Goal: Information Seeking & Learning: Learn about a topic

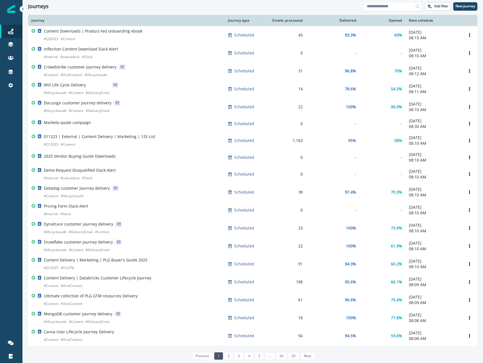
click at [8, 295] on div at bounding box center [11, 218] width 22 height 238
click at [10, 338] on div "Ask Agent" at bounding box center [11, 342] width 18 height 13
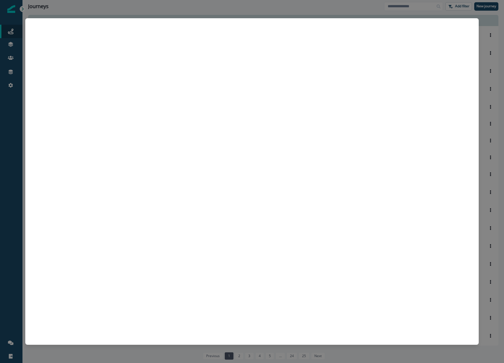
click at [483, 276] on div at bounding box center [252, 181] width 504 height 363
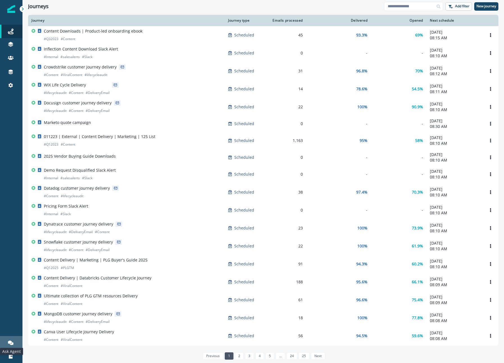
click at [12, 343] on icon at bounding box center [11, 343] width 6 height 4
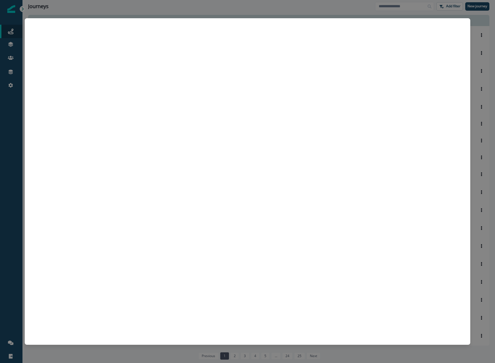
click at [148, 10] on div at bounding box center [247, 181] width 495 height 363
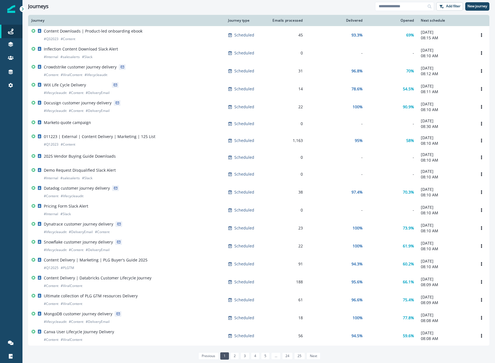
click at [16, 271] on div at bounding box center [11, 218] width 22 height 238
click at [12, 248] on div at bounding box center [11, 218] width 22 height 238
click at [278, 2] on div "Journeys Add filter New journey" at bounding box center [258, 6] width 472 height 13
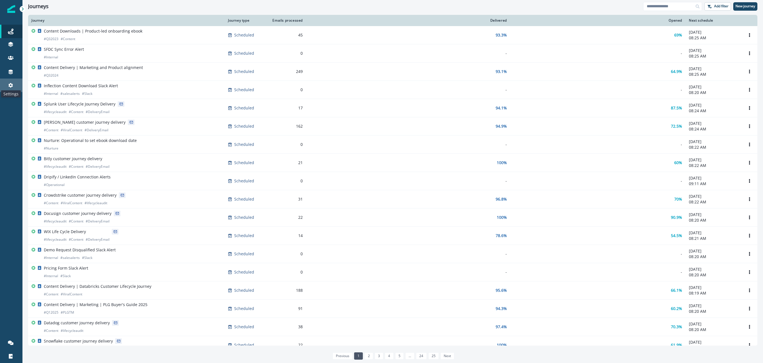
click at [10, 86] on icon at bounding box center [10, 85] width 4 height 4
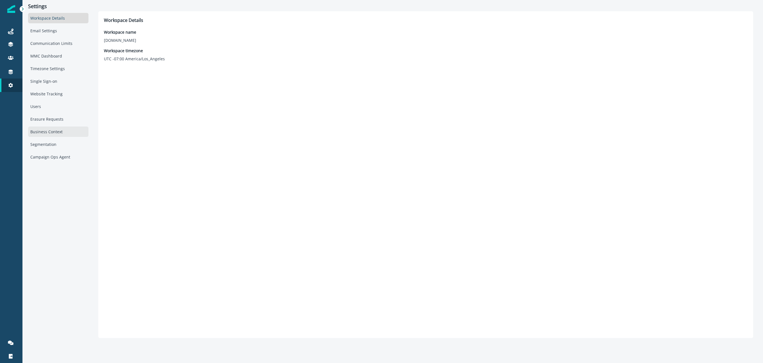
click at [57, 132] on div "Business Context" at bounding box center [58, 132] width 60 height 10
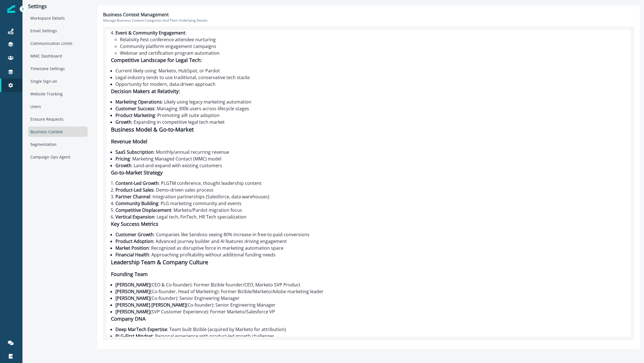
scroll to position [1700, 0]
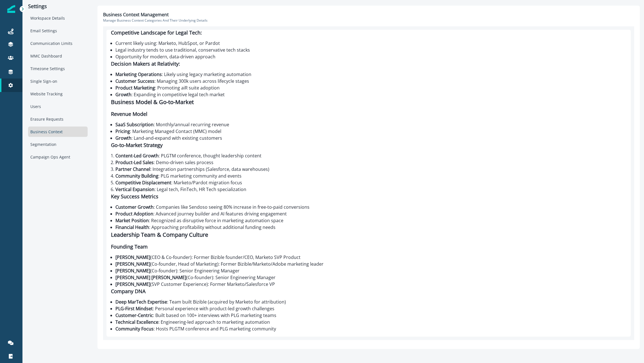
click at [247, 213] on li "Product Adoption : Advanced journey builder and AI features driving engagement" at bounding box center [370, 214] width 511 height 7
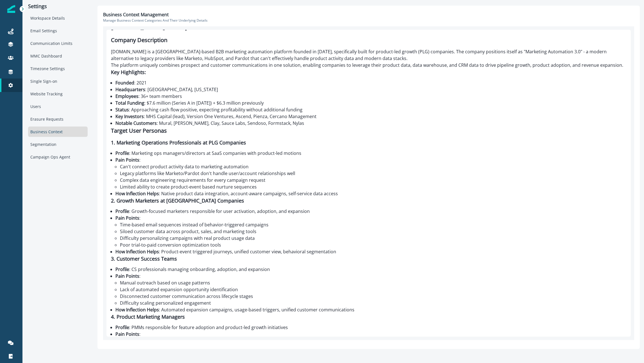
scroll to position [0, 0]
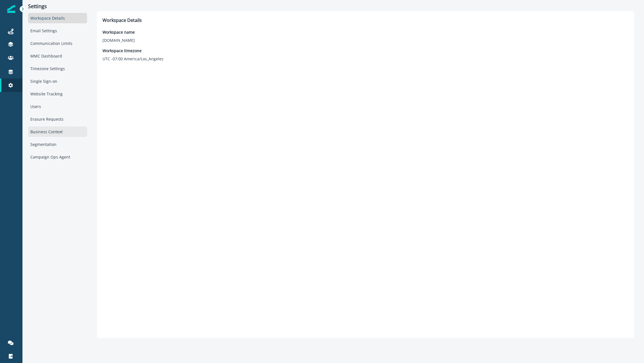
click at [55, 132] on div "Business Context" at bounding box center [57, 132] width 59 height 10
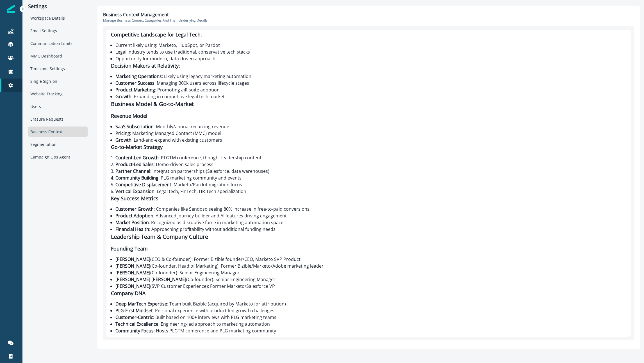
scroll to position [1700, 0]
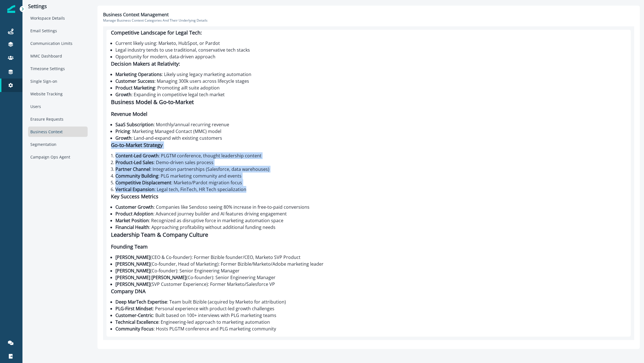
drag, startPoint x: 111, startPoint y: 146, endPoint x: 281, endPoint y: 189, distance: 174.8
click at [281, 189] on div "Inflection.io - Complete Business Context Company Description Inflection.io is …" at bounding box center [368, 183] width 524 height 307
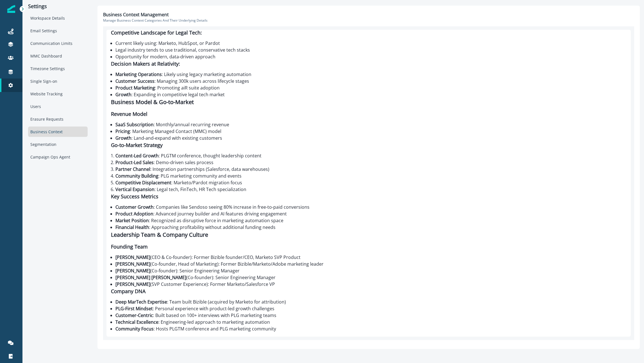
click at [178, 134] on li "Pricing : Marketing Managed Contact (MMC) model" at bounding box center [370, 131] width 511 height 7
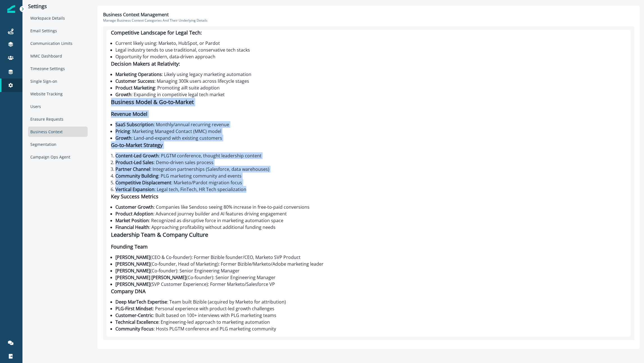
drag, startPoint x: 111, startPoint y: 100, endPoint x: 276, endPoint y: 192, distance: 188.6
click at [276, 192] on div "Inflection.io - Complete Business Context Company Description Inflection.io is …" at bounding box center [368, 183] width 524 height 307
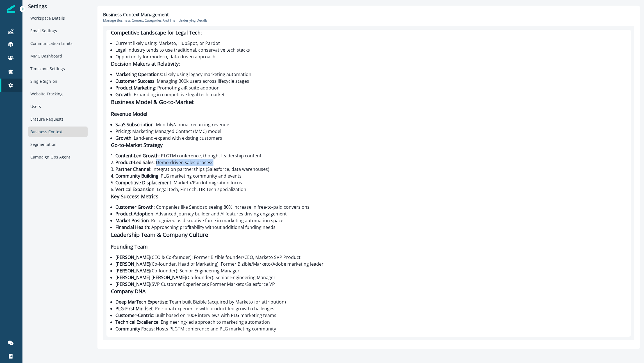
drag, startPoint x: 156, startPoint y: 164, endPoint x: 219, endPoint y: 165, distance: 63.2
click at [219, 165] on li "Product-Led Sales : Demo-driven sales process" at bounding box center [370, 162] width 511 height 7
click at [127, 130] on strong "Pricing" at bounding box center [122, 132] width 15 height 6
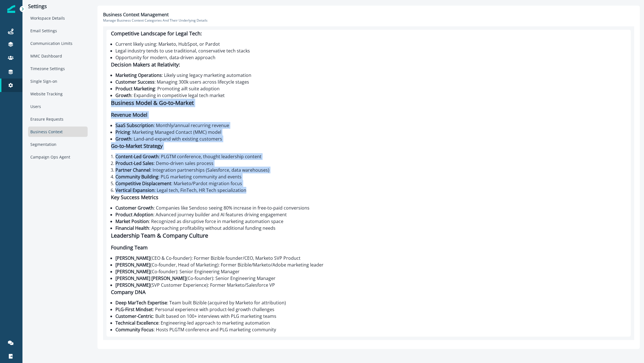
drag, startPoint x: 111, startPoint y: 102, endPoint x: 280, endPoint y: 188, distance: 189.6
click at [280, 188] on div "Inflection.io - Complete Business Context Company Description Inflection.io is …" at bounding box center [368, 183] width 524 height 307
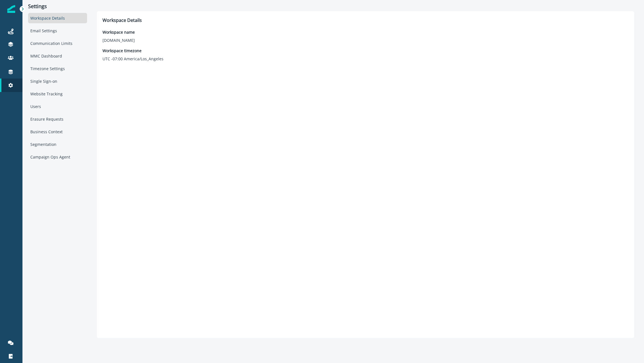
click at [128, 289] on div "Workspace Details Workspace name Inflection.io Workspace timezone UTC -07:00 Am…" at bounding box center [365, 175] width 526 height 316
click at [13, 33] on div "Journeys" at bounding box center [11, 31] width 18 height 7
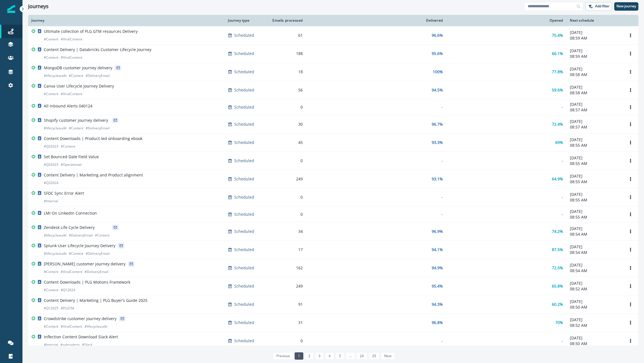
click at [74, 33] on p "Ultimate collection of PLG GTM resources Delivery" at bounding box center [91, 32] width 94 height 6
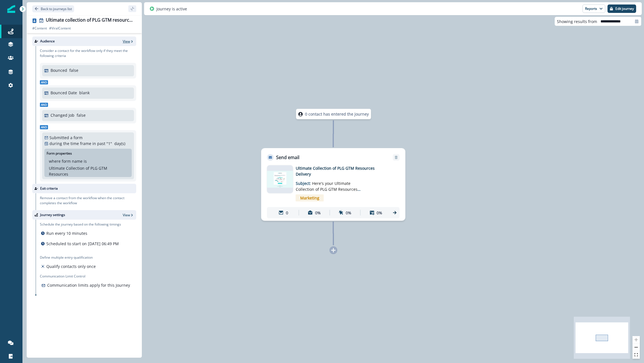
click at [128, 41] on p "View" at bounding box center [126, 41] width 7 height 5
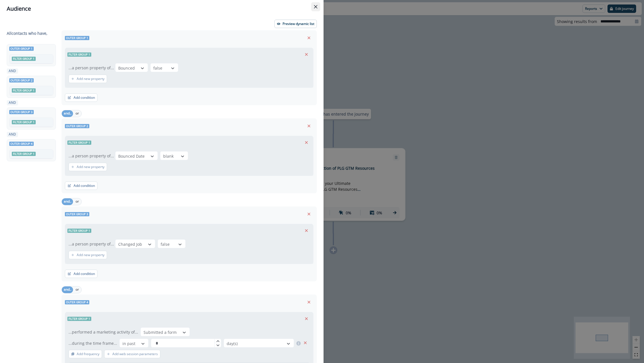
click at [314, 6] on icon "Close" at bounding box center [315, 6] width 3 height 3
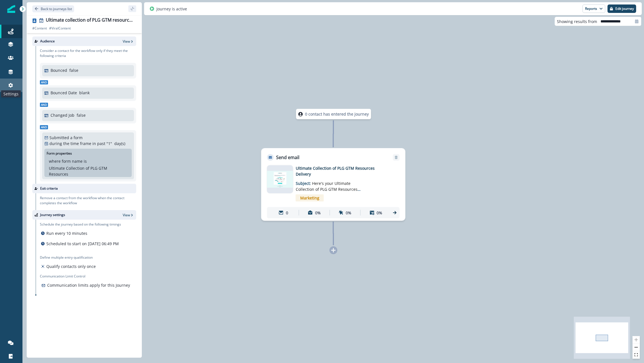
click at [10, 85] on icon at bounding box center [10, 85] width 4 height 4
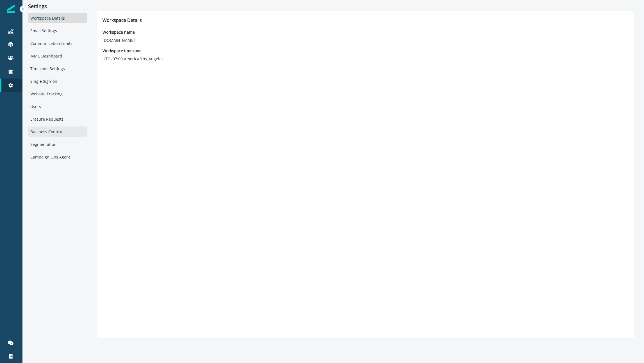
click at [55, 135] on div "Business Context" at bounding box center [57, 132] width 59 height 10
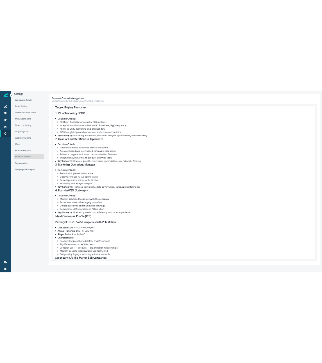
scroll to position [72, 0]
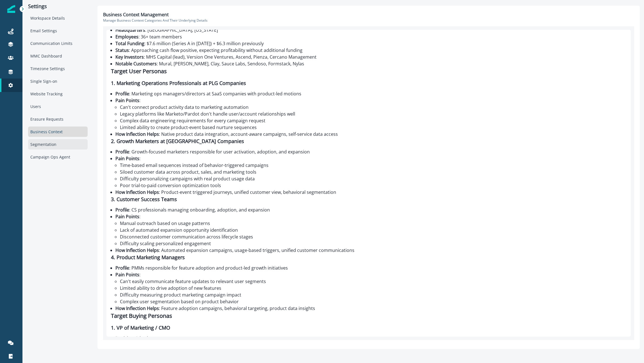
click at [51, 145] on div "Segmentation" at bounding box center [58, 144] width 60 height 10
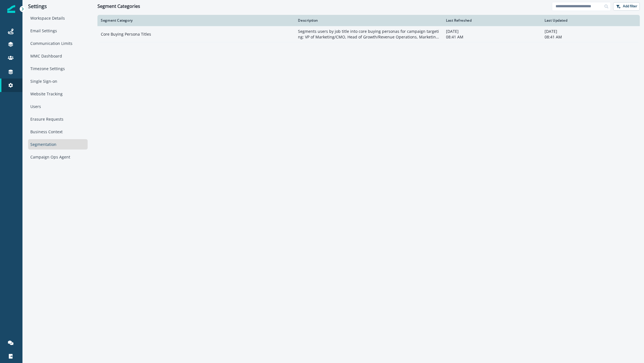
click at [132, 34] on td "Core Buying Persona Titles" at bounding box center [195, 34] width 197 height 16
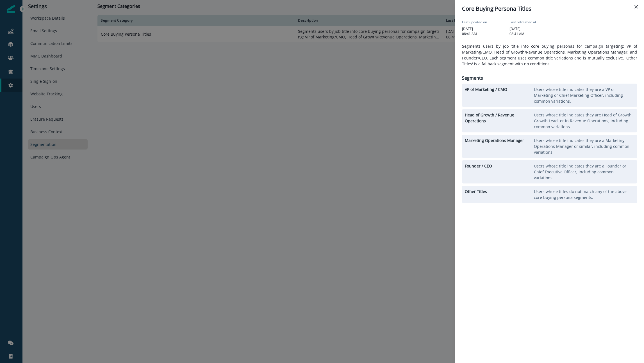
click at [540, 52] on p "Segments users by job title into core buying personas for campaign targeting: V…" at bounding box center [549, 55] width 175 height 24
click at [534, 93] on p "Users whose title indicates they are a VP of Marketing or Chief Marketing Offic…" at bounding box center [584, 95] width 101 height 18
click at [636, 8] on icon "Close" at bounding box center [635, 6] width 3 height 3
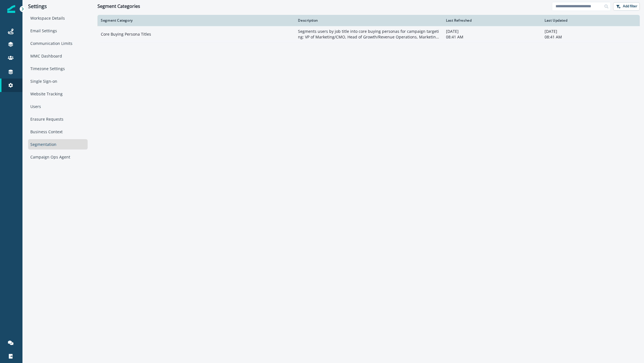
click at [314, 36] on p "Segments users by job title into core buying personas for campaign targeting: V…" at bounding box center [368, 34] width 141 height 11
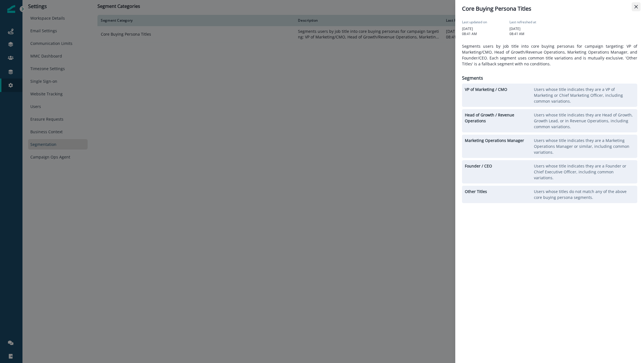
click at [632, 8] on button "Close" at bounding box center [635, 6] width 9 height 9
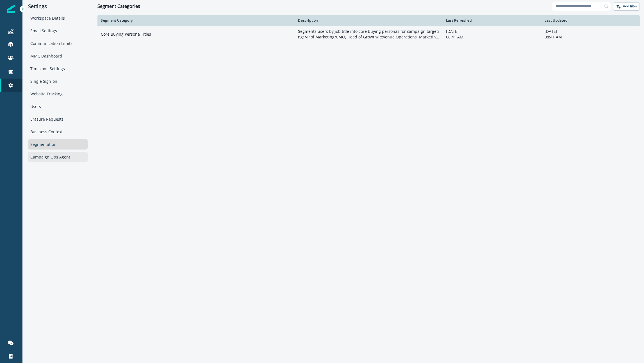
click at [67, 157] on div "Campaign Ops Agent" at bounding box center [58, 157] width 60 height 10
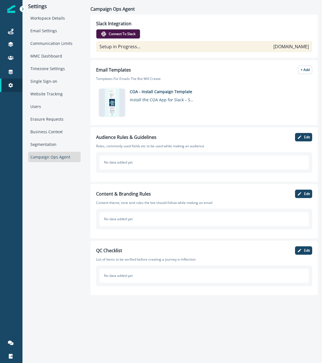
click at [241, 28] on div "Slack Integration Connect to slack Setup in Progress... inflection.slack.com" at bounding box center [204, 36] width 216 height 32
click at [50, 111] on div "Users" at bounding box center [54, 106] width 52 height 10
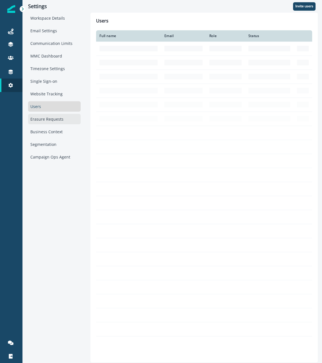
click at [51, 118] on div "Erasure Requests" at bounding box center [54, 119] width 52 height 10
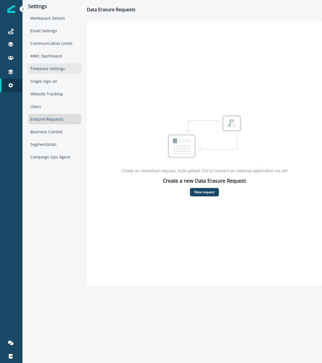
click at [54, 73] on div "Timezone Settings" at bounding box center [54, 68] width 53 height 10
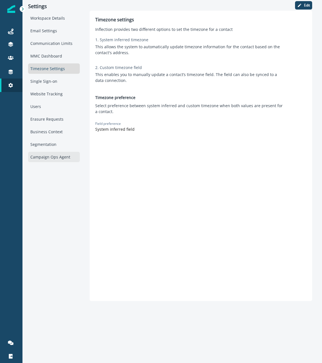
click at [65, 158] on div "Campaign Ops Agent" at bounding box center [54, 157] width 52 height 10
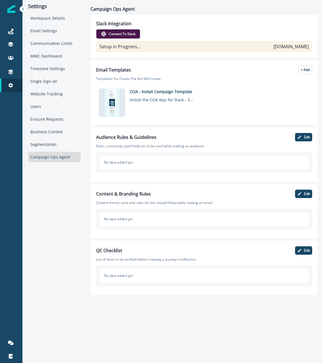
click at [73, 192] on div "Settings Workspace Details Email Settings Communication Limits MMC Dashboard Ti…" at bounding box center [54, 150] width 64 height 301
click at [131, 166] on div "No data added yet" at bounding box center [203, 163] width 209 height 14
click at [49, 242] on div "Settings Workspace Details Email Settings Communication Limits MMC Dashboard Ti…" at bounding box center [54, 150] width 64 height 301
click at [78, 236] on div "Settings Workspace Details Email Settings Communication Limits MMC Dashboard Ti…" at bounding box center [54, 150] width 64 height 301
